Goal: Go to known website: Access a specific website the user already knows

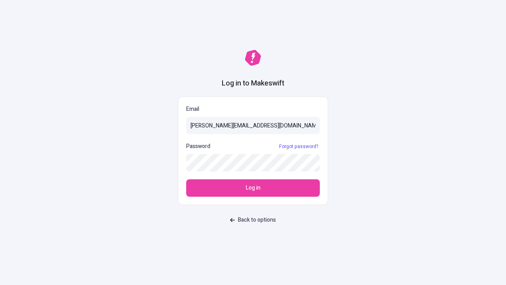
type input "[PERSON_NAME][EMAIL_ADDRESS][DOMAIN_NAME]"
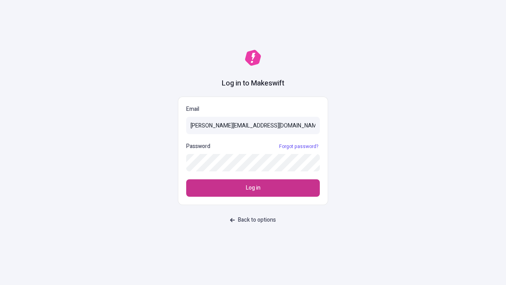
click at [253, 188] on span "Log in" at bounding box center [253, 187] width 15 height 9
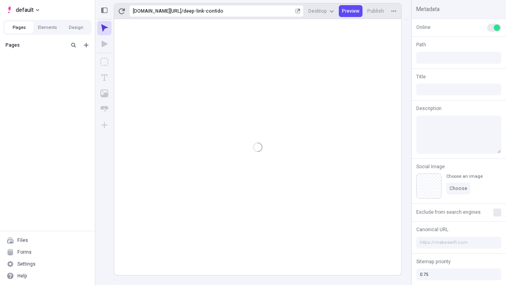
type input "/deep-link-confido"
